Goal: Check status: Check status

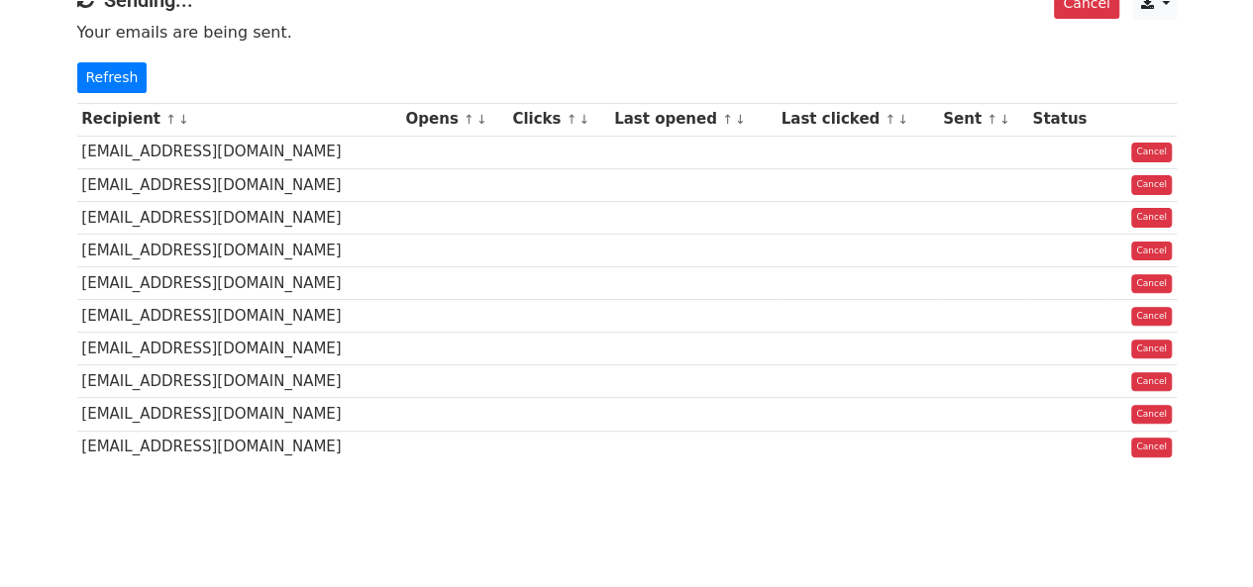
scroll to position [99, 0]
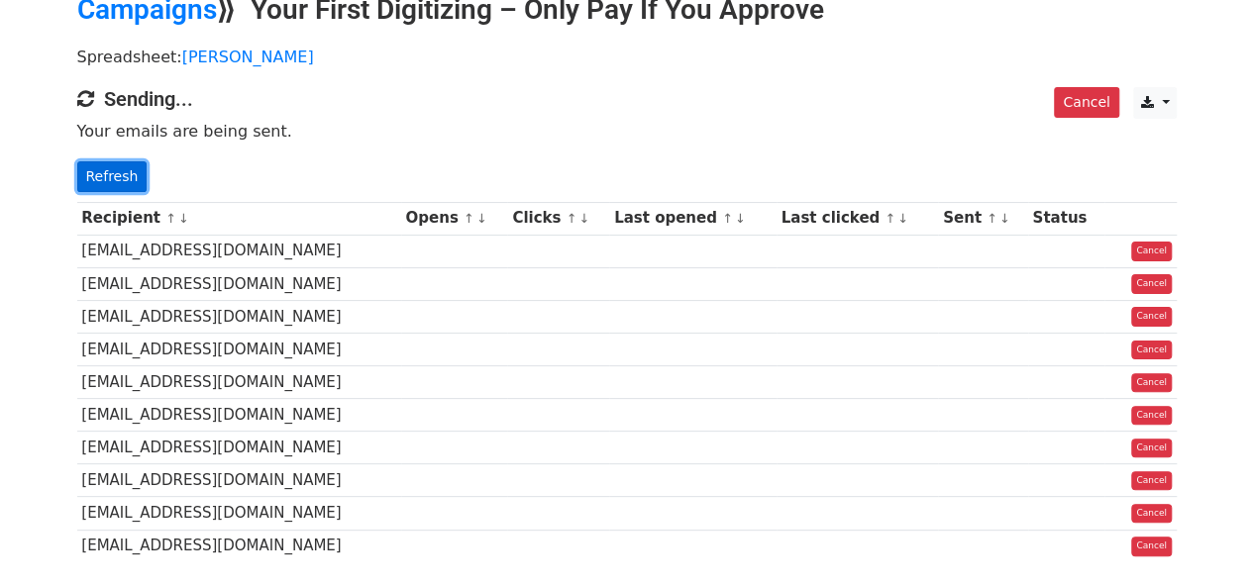
click at [108, 165] on link "Refresh" at bounding box center [112, 176] width 70 height 31
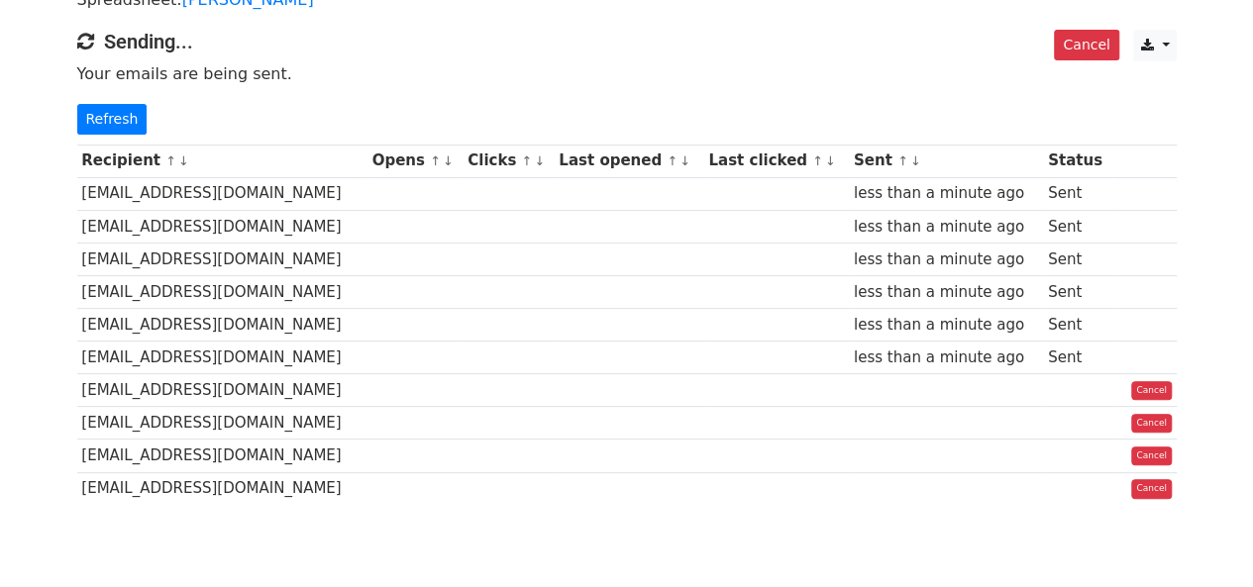
scroll to position [244, 0]
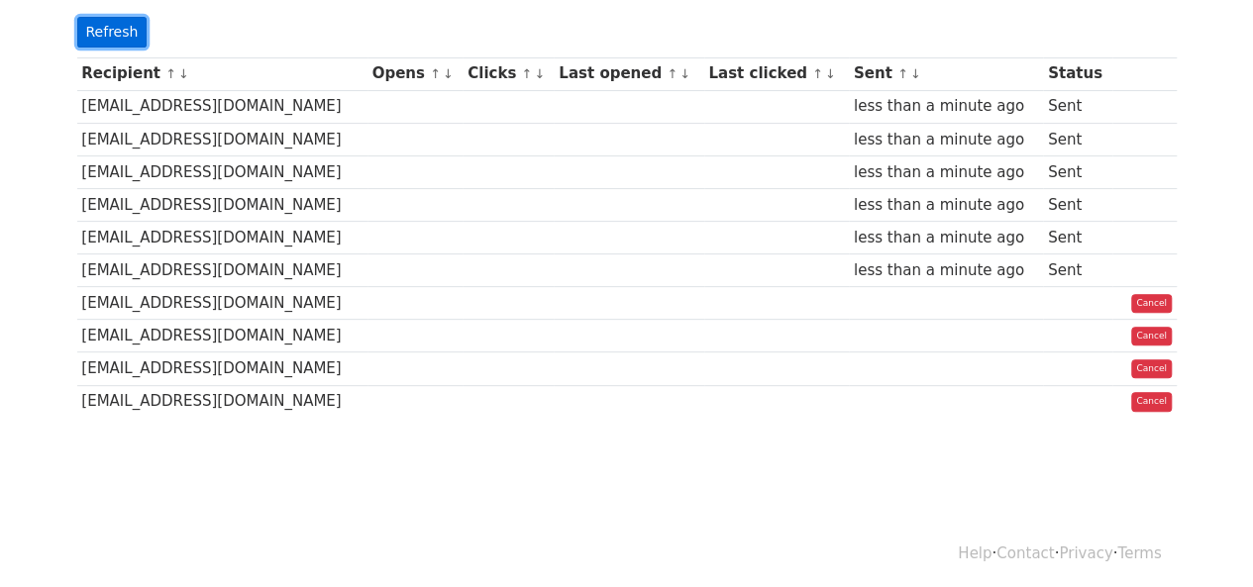
click at [128, 33] on link "Refresh" at bounding box center [112, 32] width 70 height 31
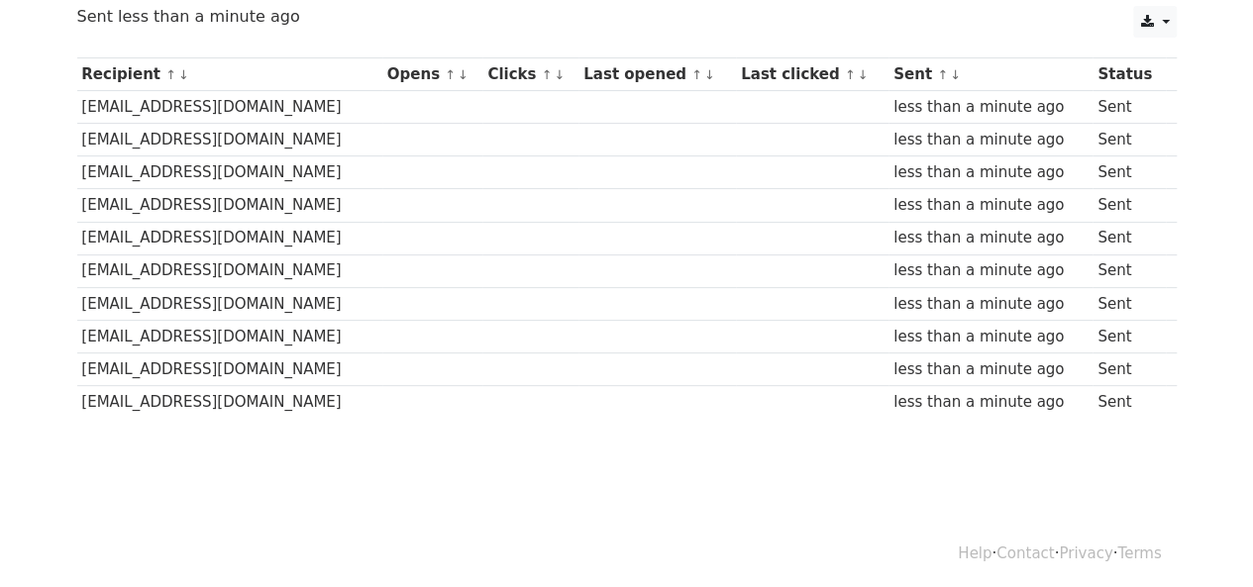
scroll to position [240, 0]
